Goal: Download file/media

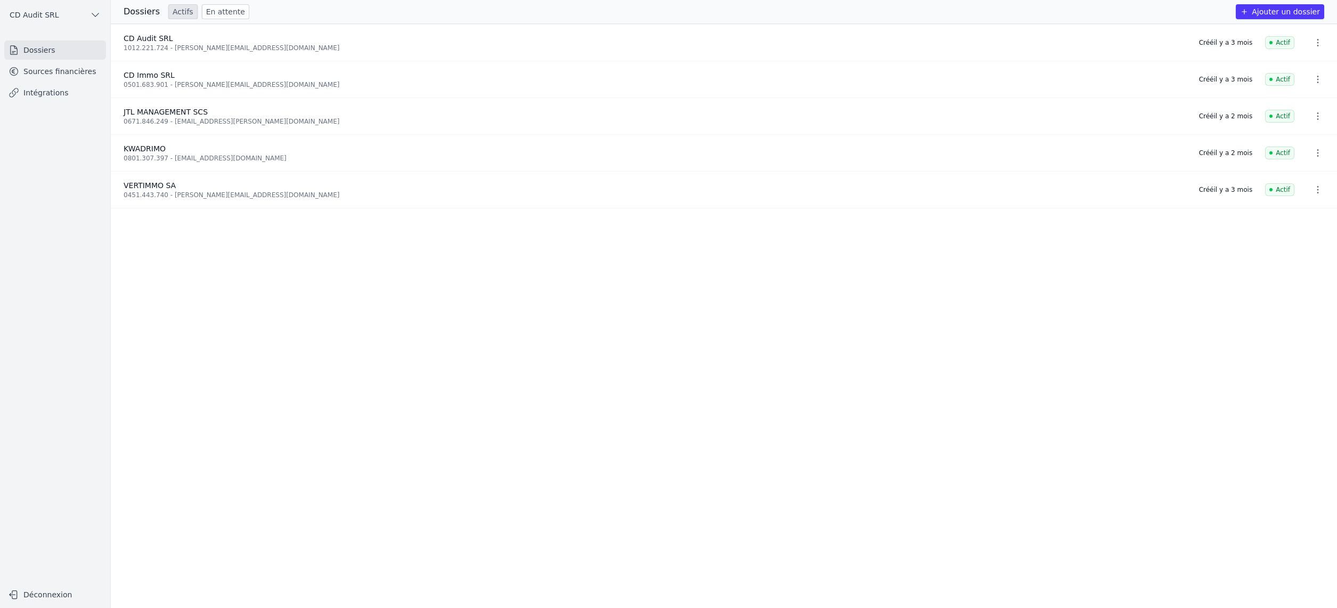
click at [68, 74] on link "Sources financières" at bounding box center [55, 71] width 102 height 19
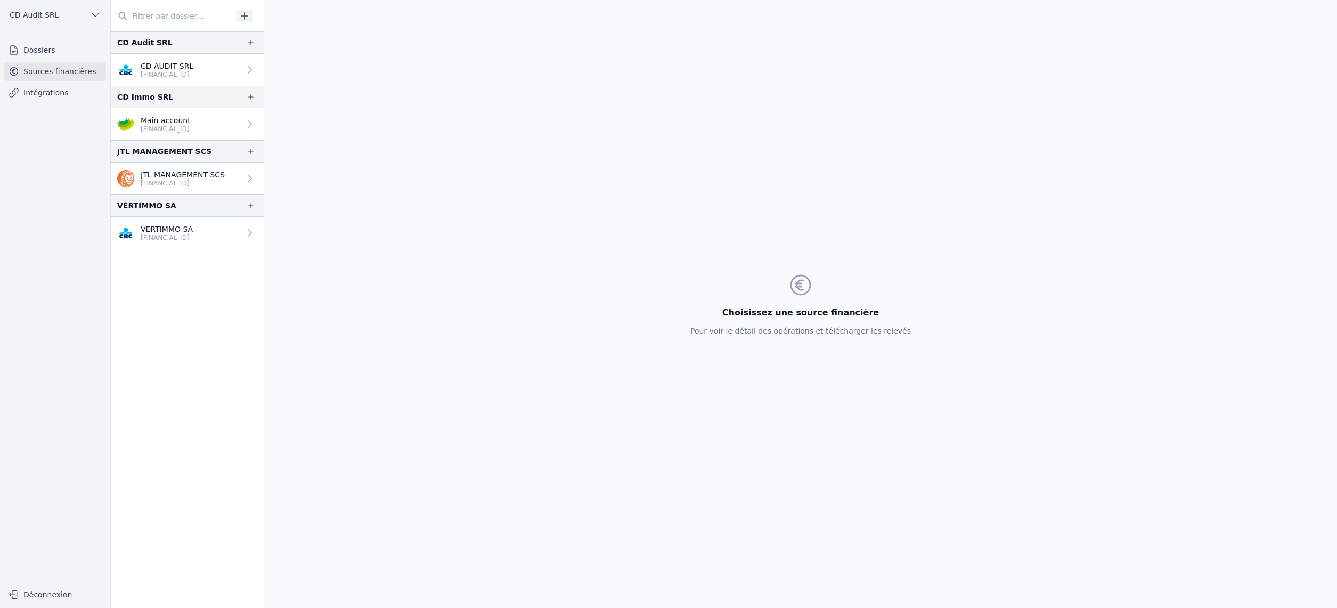
click at [166, 231] on p "VERTIMMO SA" at bounding box center [167, 229] width 52 height 11
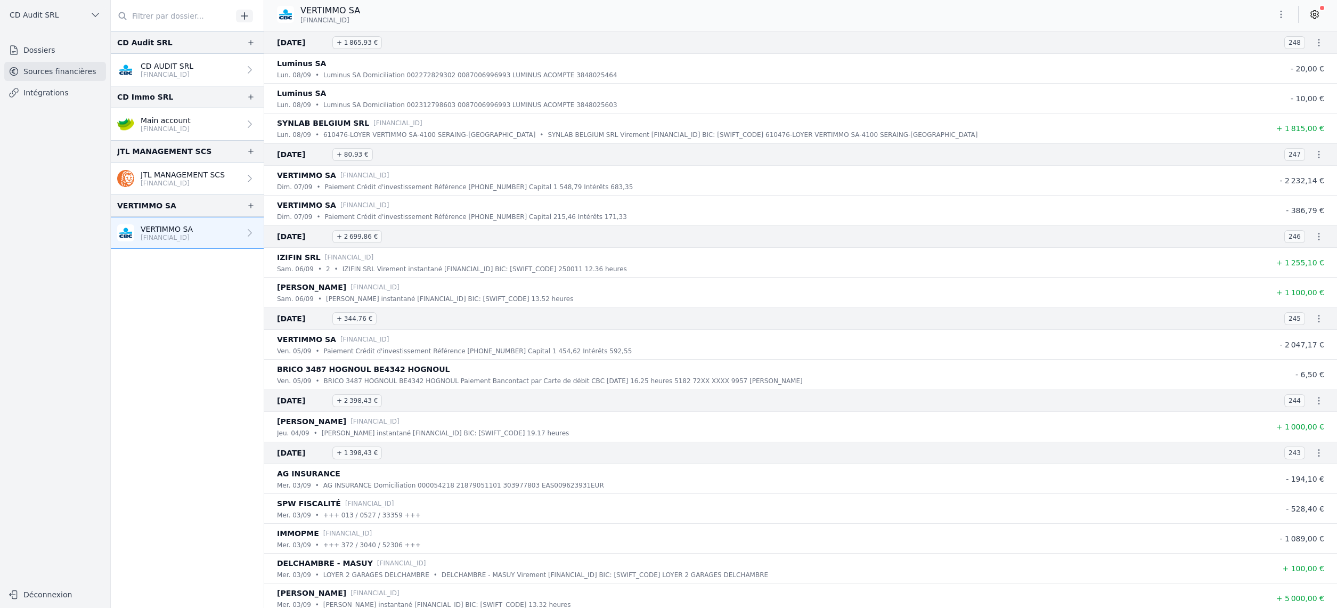
click at [1315, 47] on icon "button" at bounding box center [1319, 42] width 11 height 11
click at [1306, 59] on link "Télécharger les CODA" at bounding box center [1284, 61] width 98 height 19
click at [1314, 157] on icon "button" at bounding box center [1319, 154] width 11 height 11
drag, startPoint x: 1312, startPoint y: 173, endPoint x: 1315, endPoint y: 186, distance: 14.1
click at [1312, 173] on link "Télécharger les CODA" at bounding box center [1284, 173] width 98 height 19
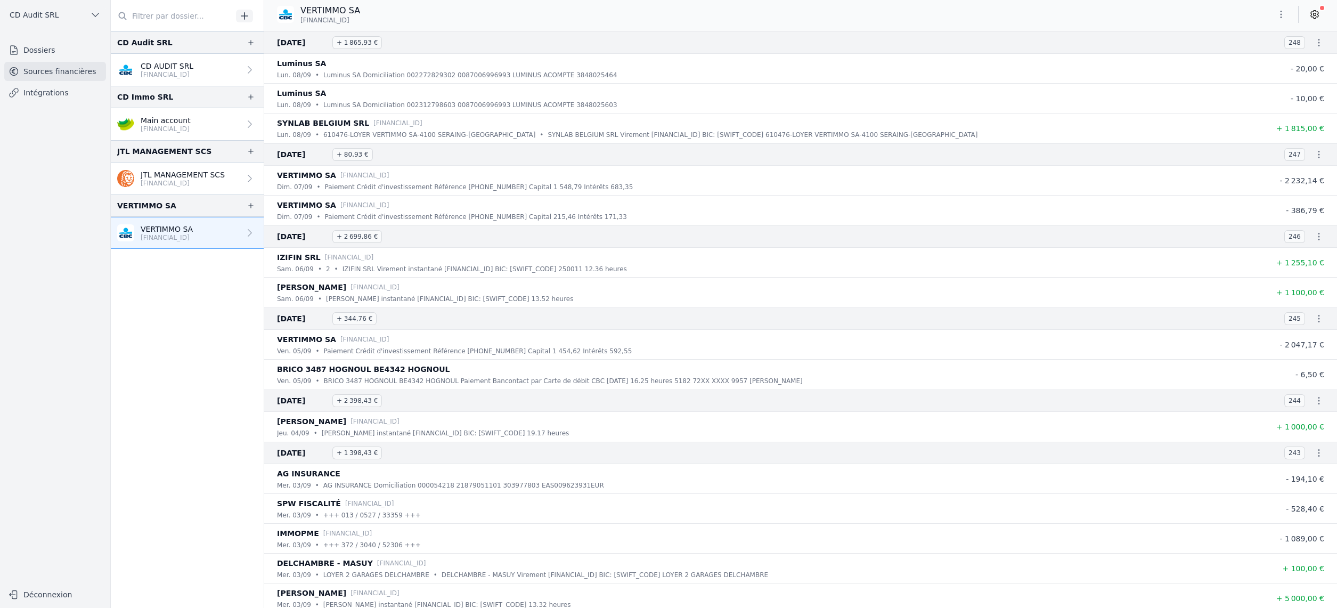
click at [1316, 238] on icon "button" at bounding box center [1319, 236] width 11 height 11
click at [1312, 252] on link "Télécharger les CODA" at bounding box center [1284, 255] width 98 height 19
click at [1319, 318] on icon "button" at bounding box center [1320, 318] width 2 height 7
click at [1303, 334] on link "Télécharger les CODA" at bounding box center [1284, 337] width 98 height 19
